Goal: Task Accomplishment & Management: Manage account settings

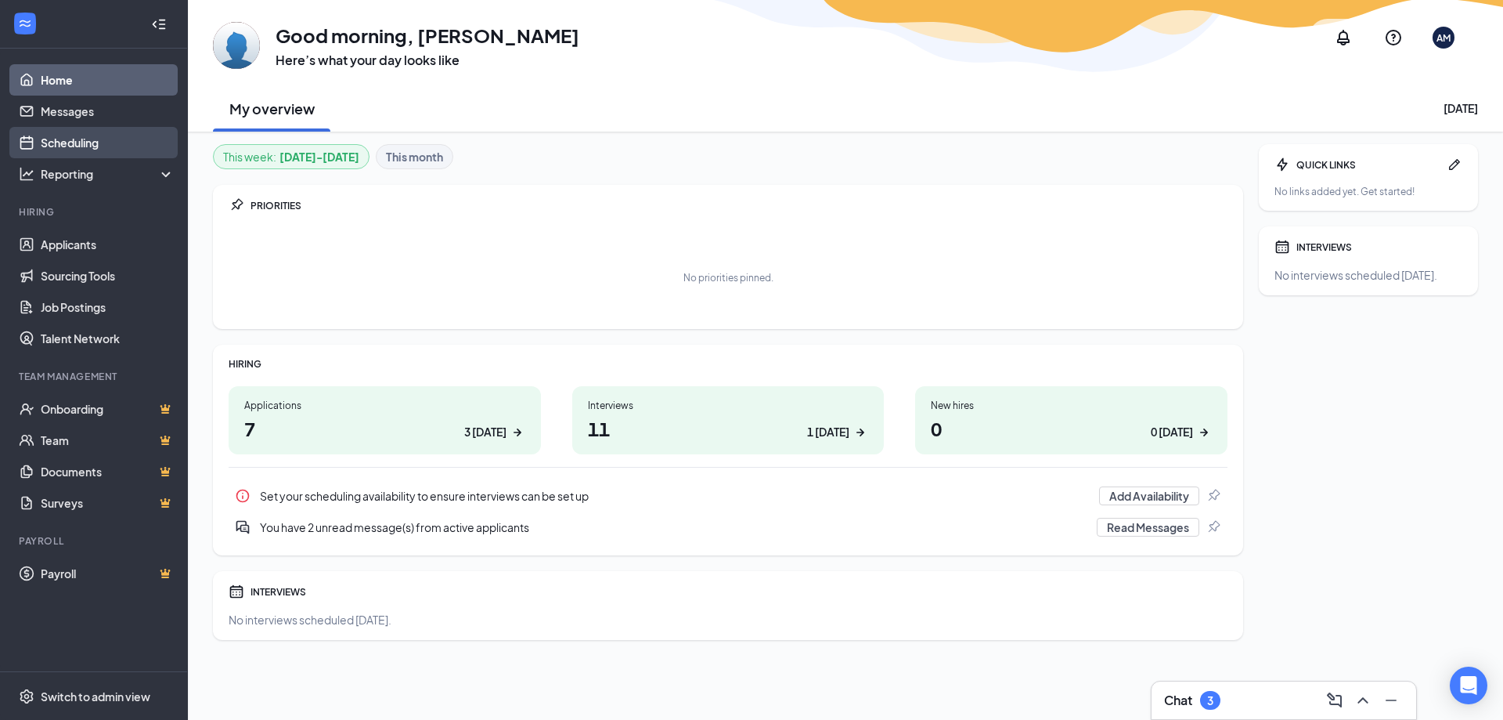
click at [56, 151] on link "Scheduling" at bounding box center [108, 142] width 134 height 31
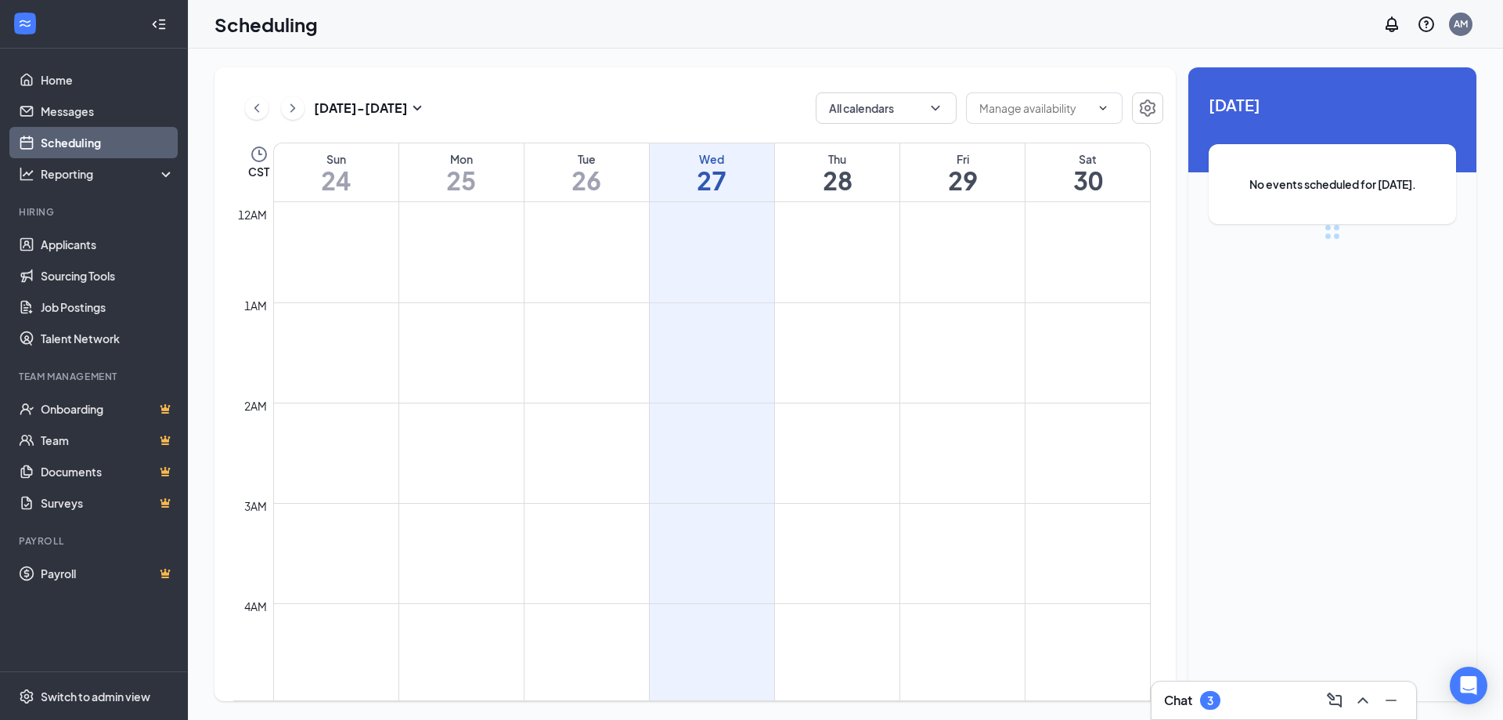
scroll to position [770, 0]
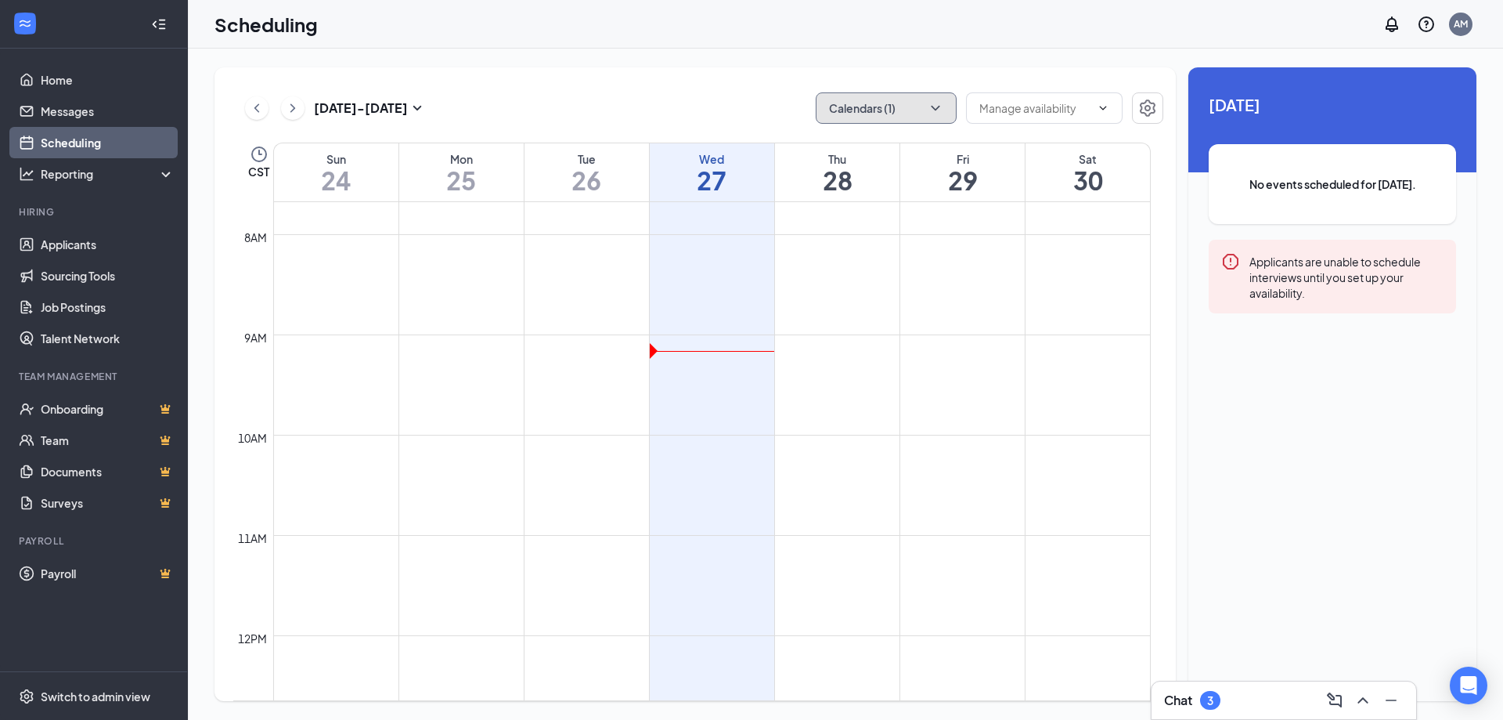
click at [918, 113] on button "Calendars (1)" at bounding box center [886, 107] width 141 height 31
click at [858, 217] on input "[PERSON_NAME]" at bounding box center [883, 213] width 111 height 16
checkbox input "false"
checkbox input "true"
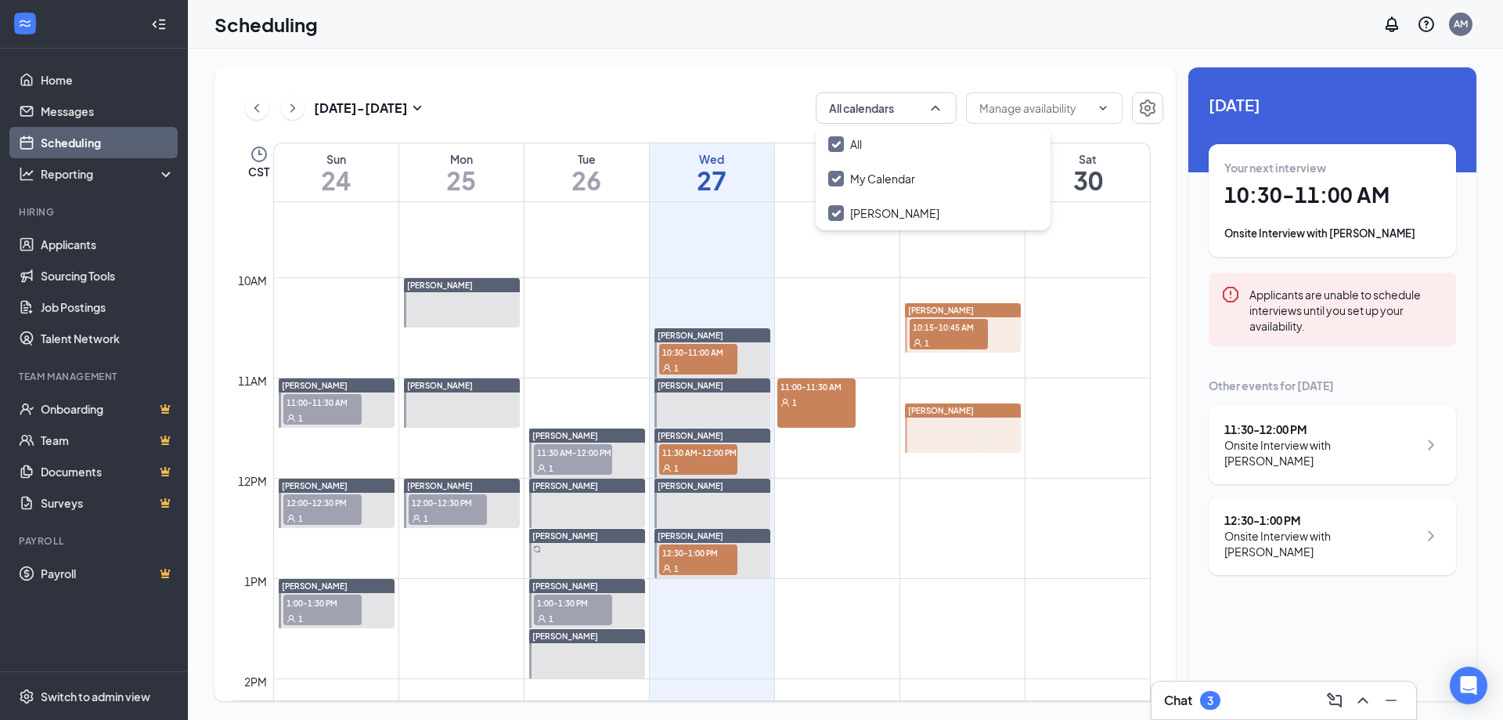
scroll to position [926, 0]
click at [1313, 659] on div "Unavailable in basic plan [DATE] Your next interview 10:30 - 11:00 AM Onsite In…" at bounding box center [1333, 383] width 288 height 633
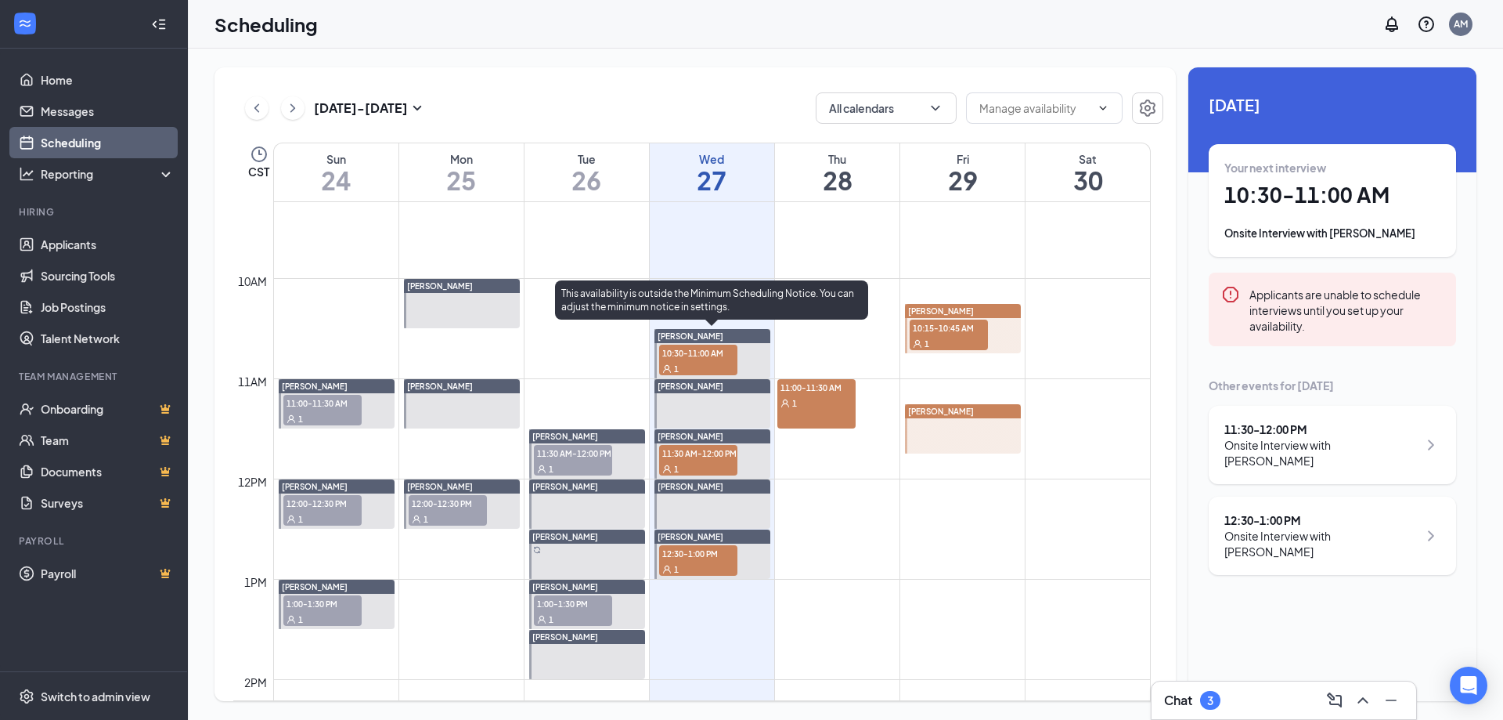
click at [705, 364] on div "1" at bounding box center [698, 368] width 78 height 16
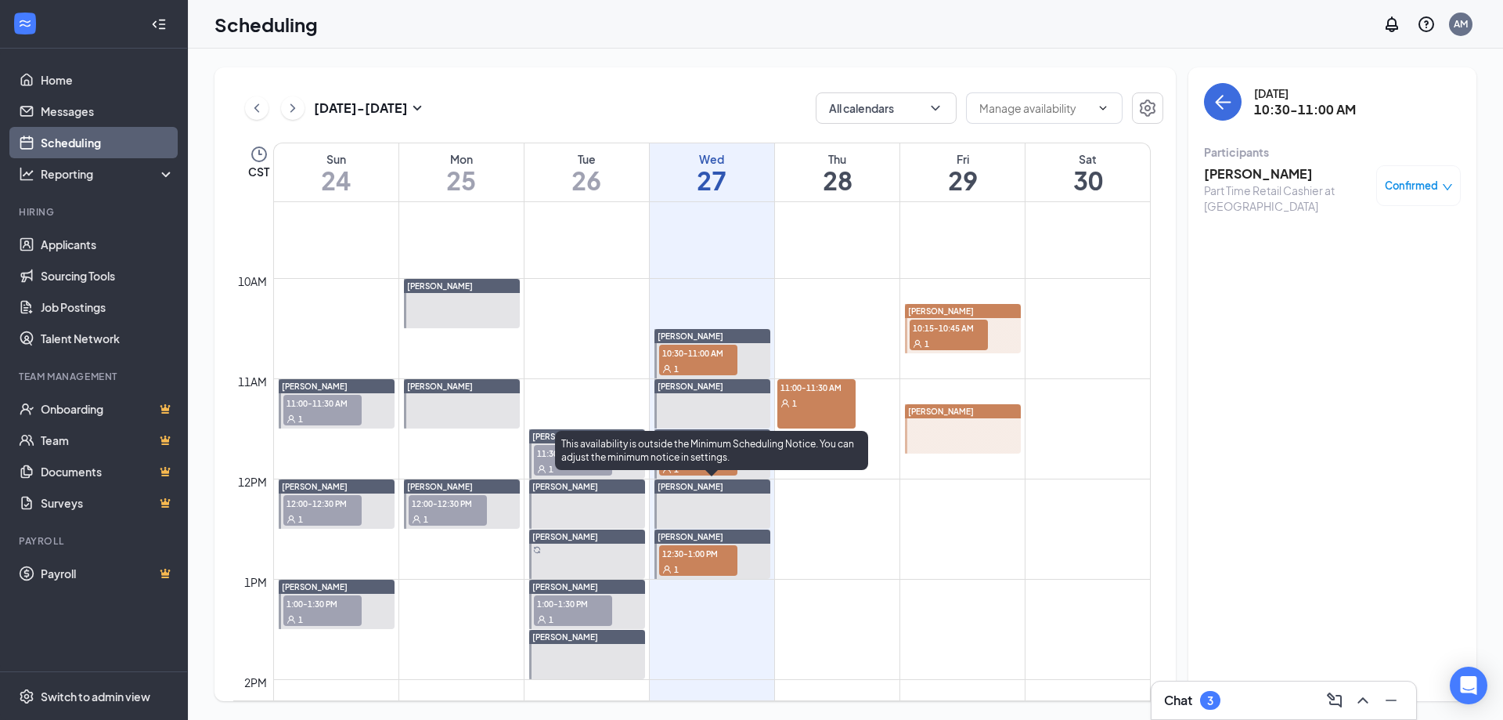
click at [676, 475] on div "This availability is outside the Minimum Scheduling Notice. You can adjust the …" at bounding box center [711, 453] width 313 height 45
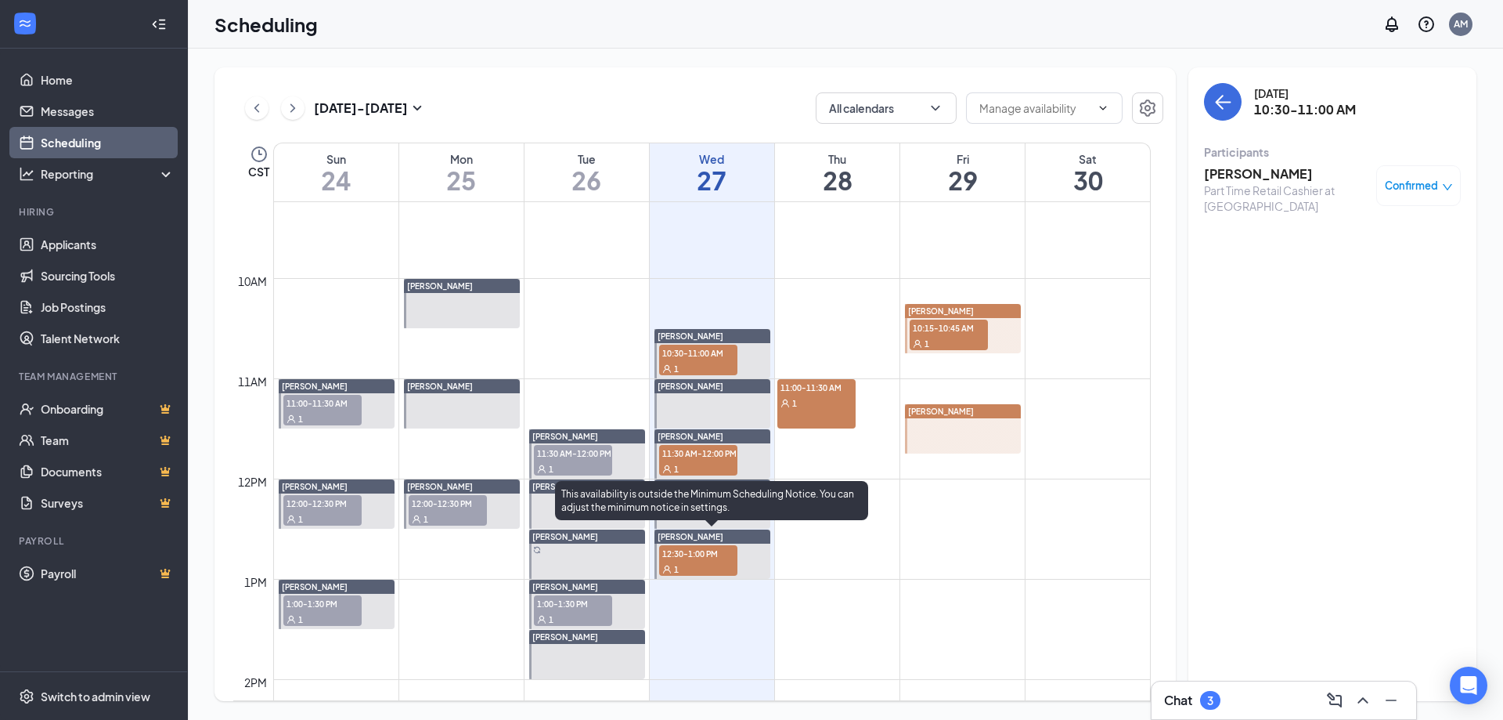
click at [680, 550] on span "12:30-1:00 PM" at bounding box center [698, 553] width 78 height 16
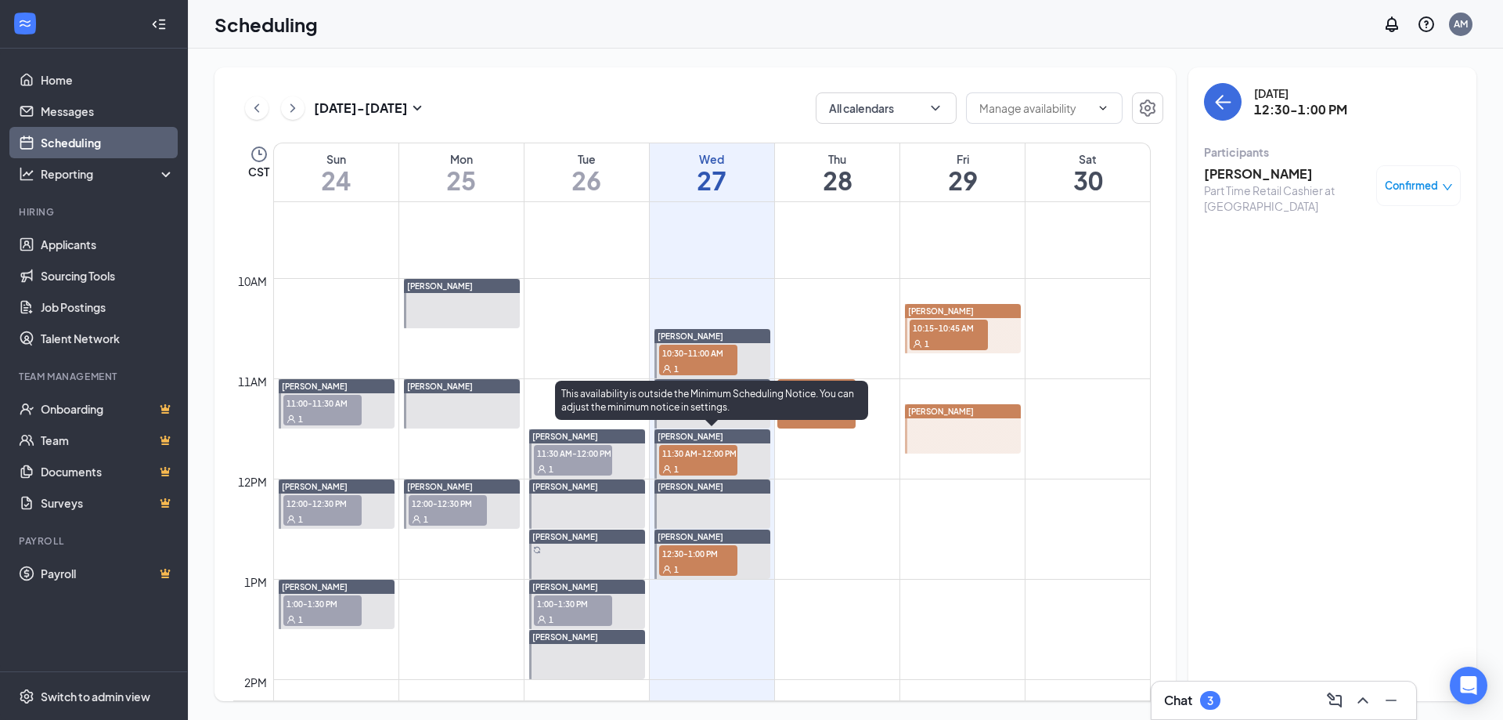
click at [705, 470] on div "1" at bounding box center [698, 468] width 78 height 16
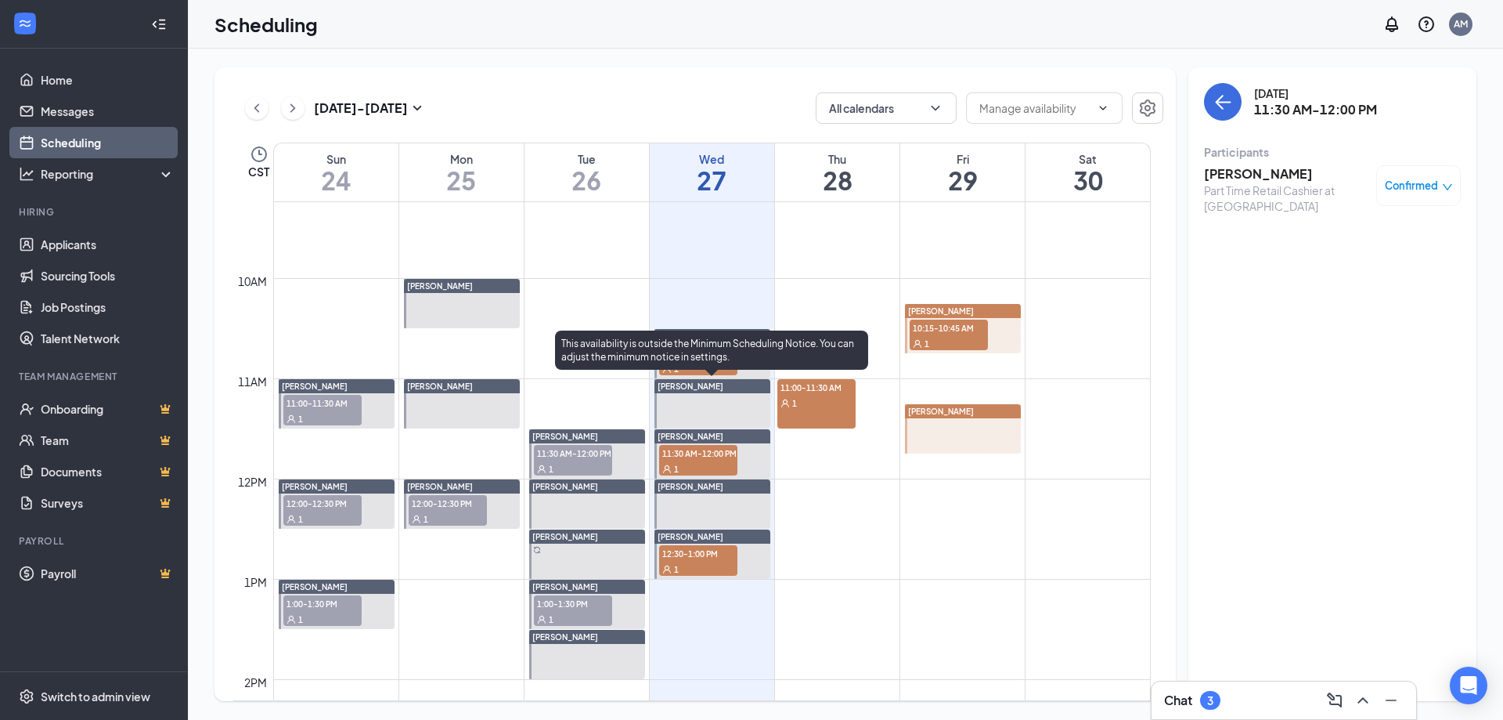
click at [707, 364] on div "This availability is outside the Minimum Scheduling Notice. You can adjust the …" at bounding box center [711, 349] width 313 height 39
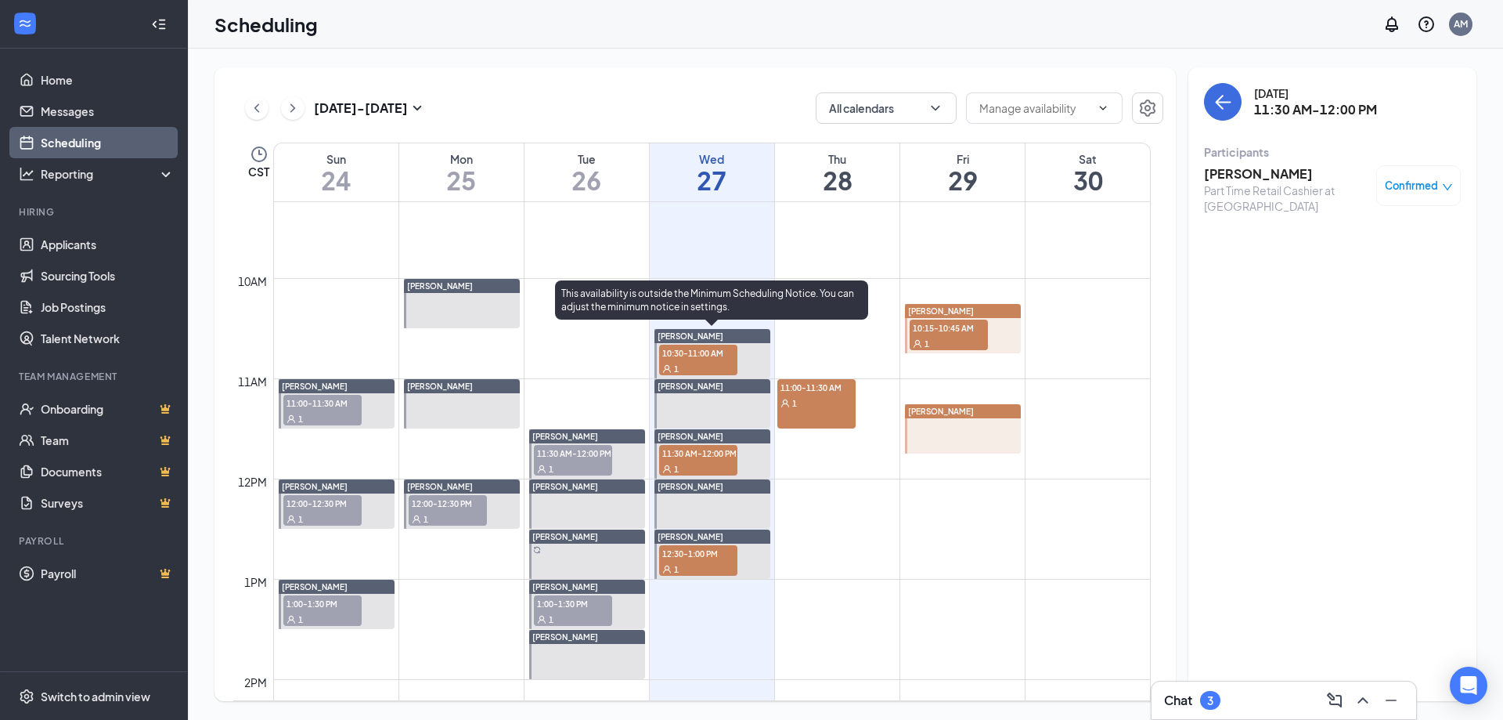
click at [707, 366] on div "1" at bounding box center [698, 368] width 78 height 16
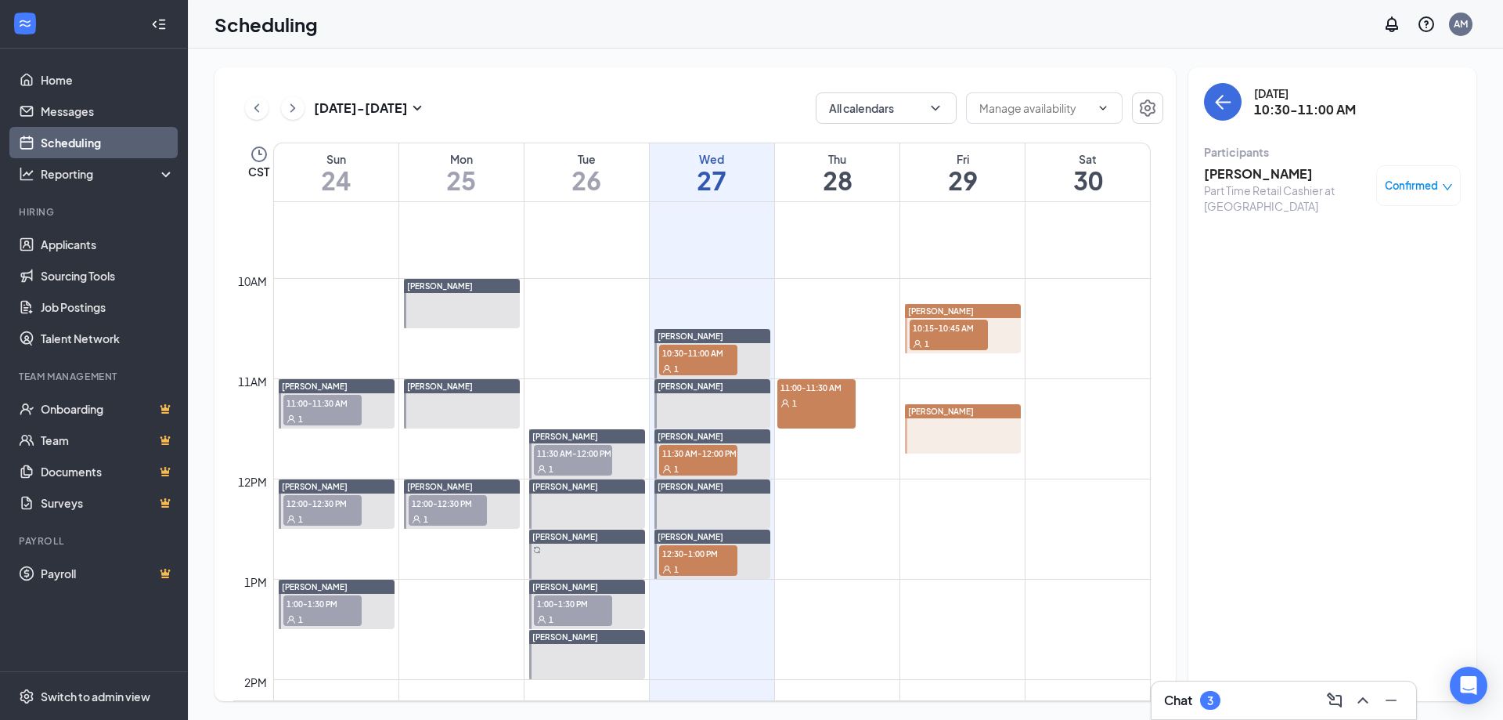
click at [837, 416] on div "11:00-11:30 AM 1" at bounding box center [817, 403] width 78 height 49
click at [971, 334] on span "10:15-10:45 AM" at bounding box center [949, 327] width 78 height 16
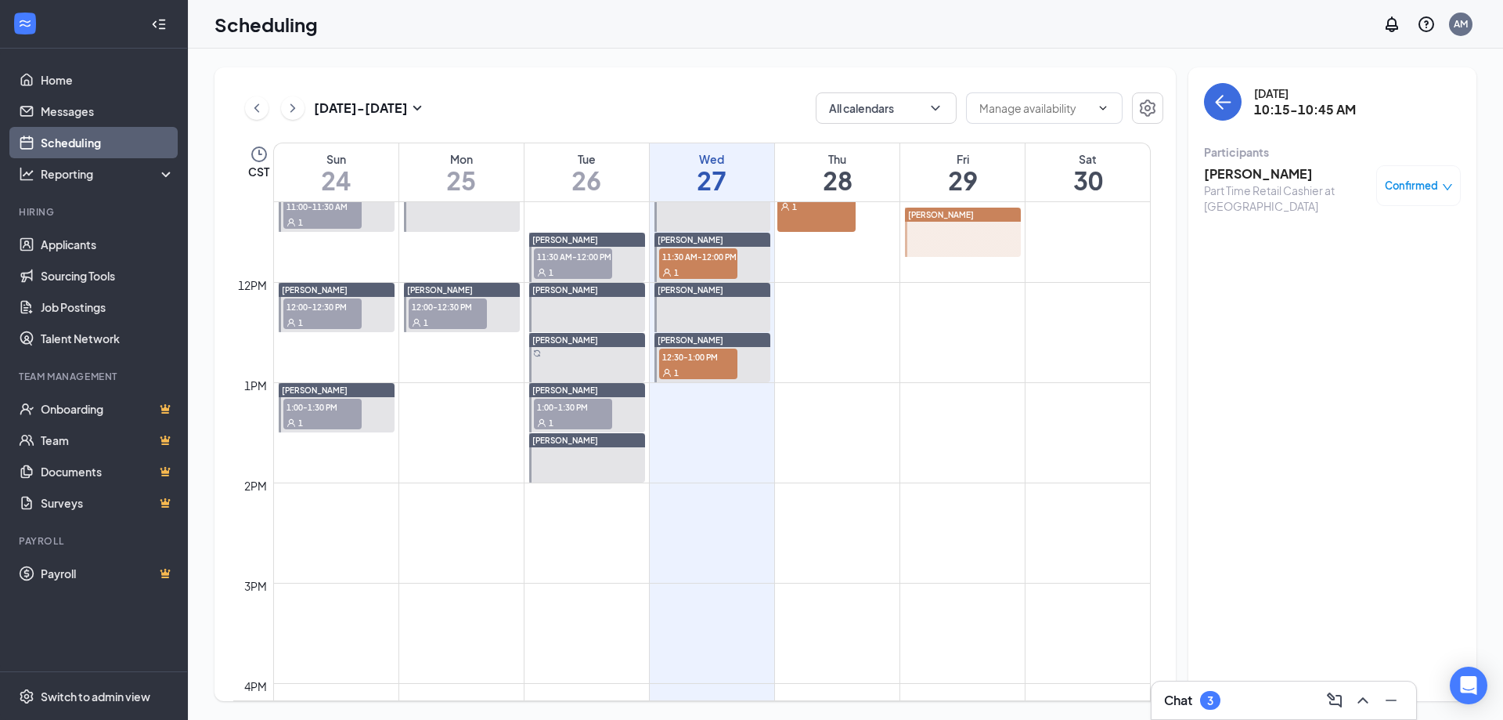
scroll to position [874, 0]
